Goal: Information Seeking & Learning: Learn about a topic

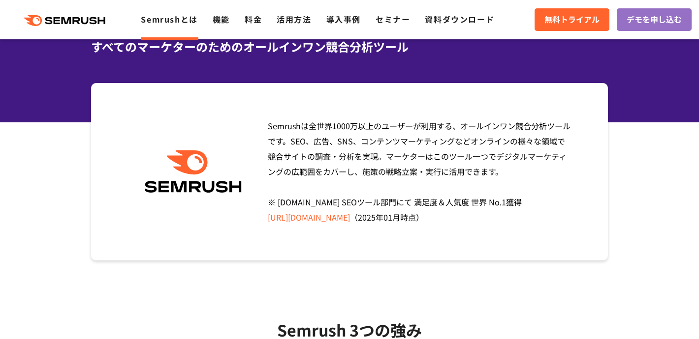
scroll to position [20, 0]
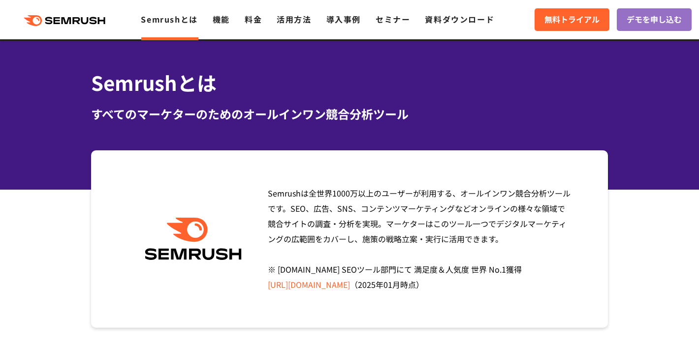
click at [266, 119] on div "すべてのマーケターのためのオールインワン競合分析ツール" at bounding box center [349, 114] width 517 height 18
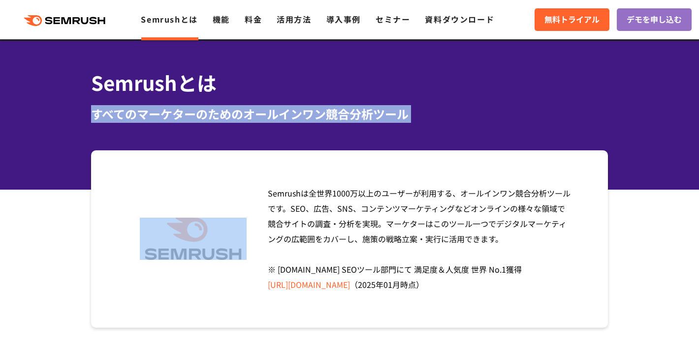
click at [310, 113] on div "すべてのマーケターのためのオールインワン競合分析ツール" at bounding box center [349, 114] width 517 height 18
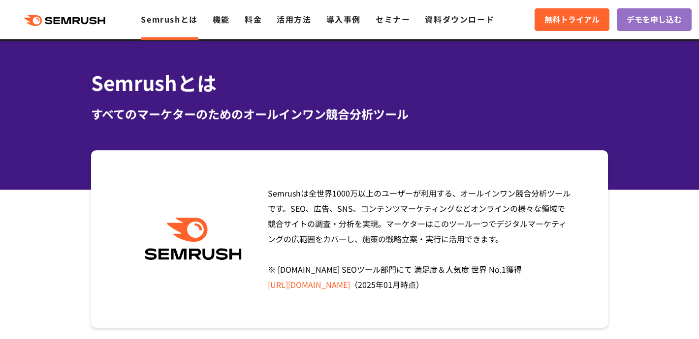
scroll to position [0, 0]
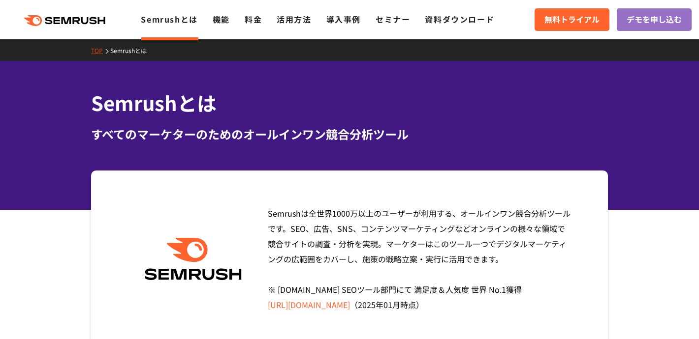
click at [156, 118] on div "Semrushとは すべてのマーケターのためのオールインワン競合分析ツール" at bounding box center [349, 116] width 517 height 55
click at [178, 109] on h1 "Semrushとは" at bounding box center [349, 103] width 517 height 29
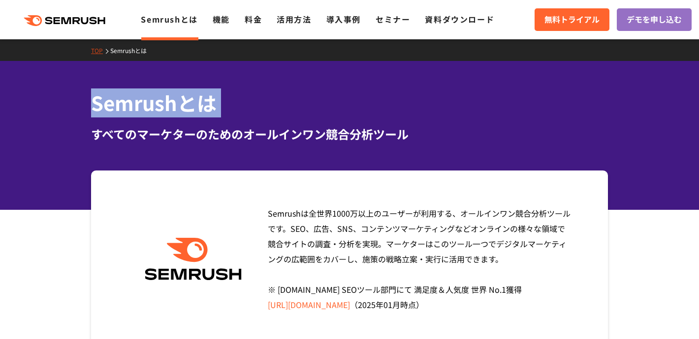
click at [205, 105] on h1 "Semrushとは" at bounding box center [349, 103] width 517 height 29
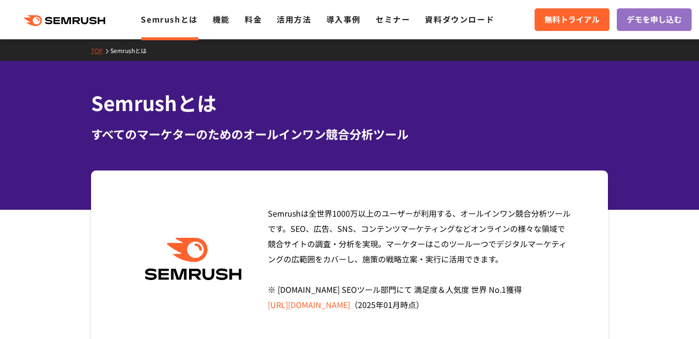
click at [249, 133] on div "すべてのマーケターのためのオールインワン競合分析ツール" at bounding box center [349, 134] width 517 height 18
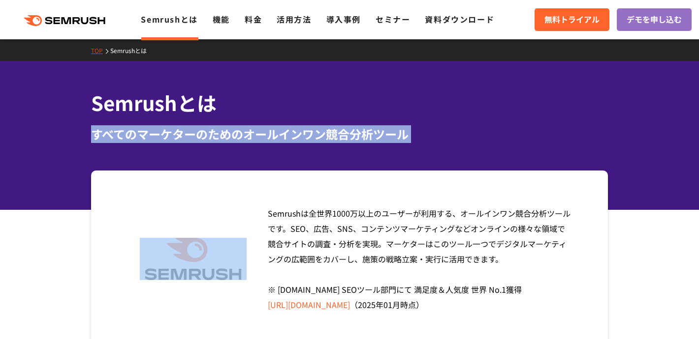
click at [311, 126] on div "すべてのマーケターのためのオールインワン競合分析ツール" at bounding box center [349, 134] width 517 height 18
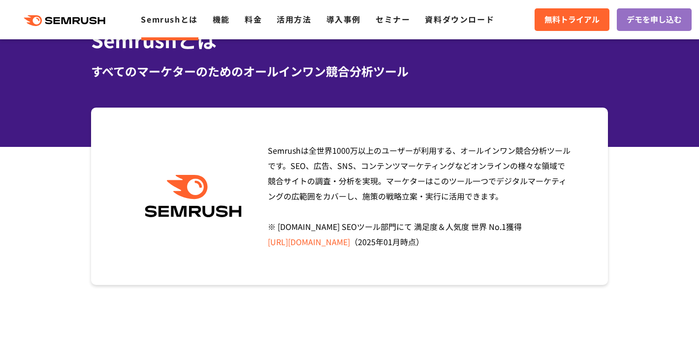
scroll to position [61, 0]
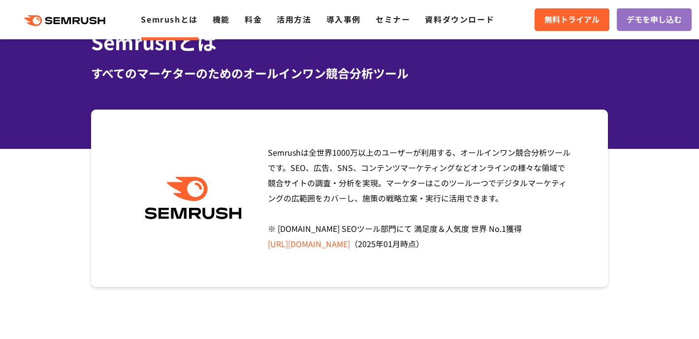
click at [377, 162] on span "Semrushは全世界[DATE]万以上のユーザーが利用する、オールインワン競合分析ツールです。SEO、広告、SNS、コンテンツマーケティングなどオンラインの…" at bounding box center [419, 198] width 303 height 103
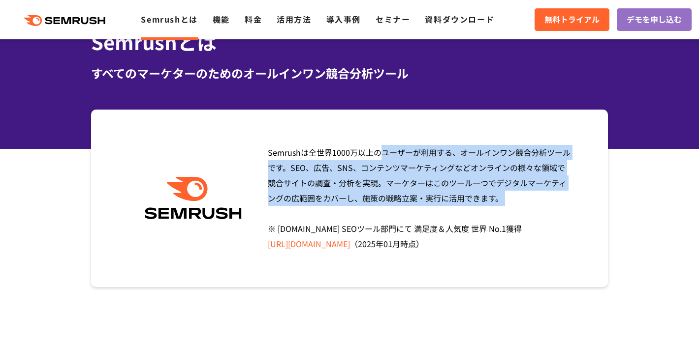
click at [414, 162] on span "Semrushは全世界[DATE]万以上のユーザーが利用する、オールインワン競合分析ツールです。SEO、広告、SNS、コンテンツマーケティングなどオンラインの…" at bounding box center [419, 198] width 303 height 103
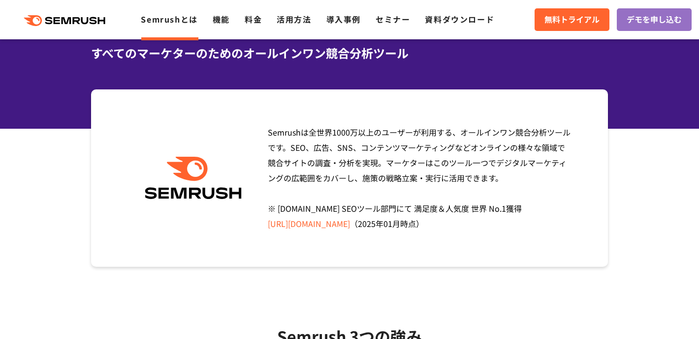
scroll to position [82, 0]
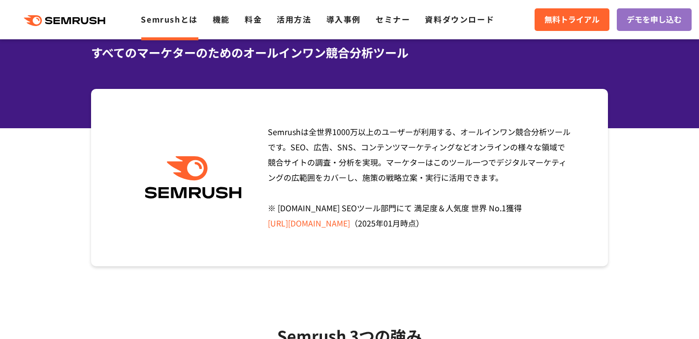
click at [368, 165] on span "Semrushは全世界[DATE]万以上のユーザーが利用する、オールインワン競合分析ツールです。SEO、広告、SNS、コンテンツマーケティングなどオンラインの…" at bounding box center [419, 177] width 303 height 103
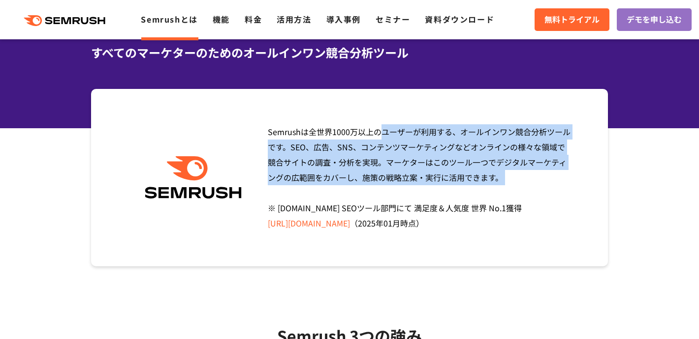
click at [401, 159] on span "Semrushは全世界[DATE]万以上のユーザーが利用する、オールインワン競合分析ツールです。SEO、広告、SNS、コンテンツマーケティングなどオンラインの…" at bounding box center [419, 177] width 303 height 103
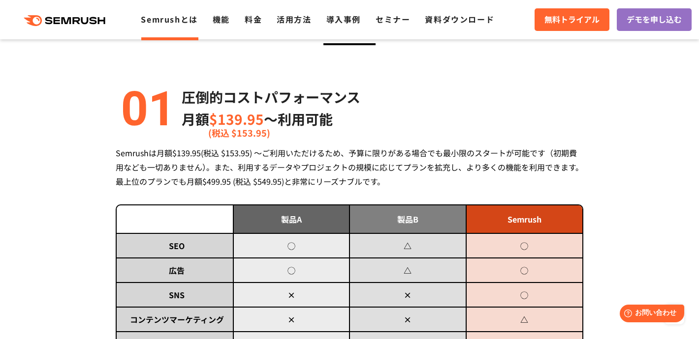
scroll to position [0, 0]
